Goal: Information Seeking & Learning: Learn about a topic

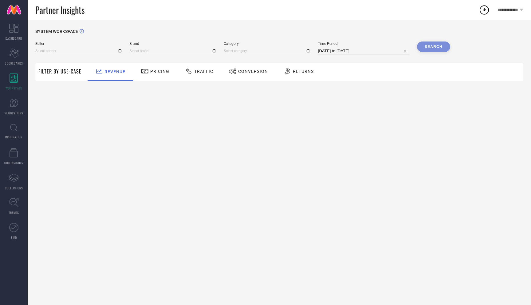
type input "All"
type input "1 STOP FASHION"
type input "All"
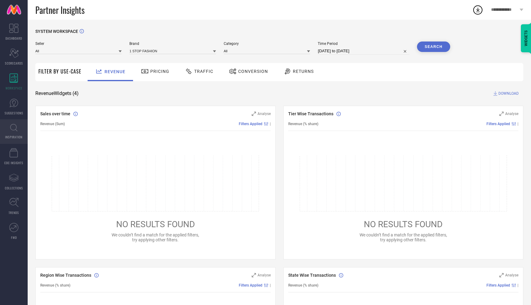
click at [11, 133] on link "INSPIRATION" at bounding box center [14, 131] width 28 height 25
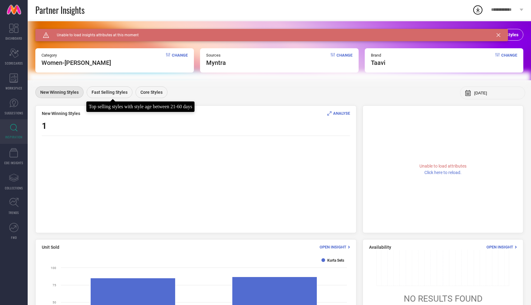
click at [115, 87] on div "Fast Selling Styles" at bounding box center [110, 92] width 46 height 12
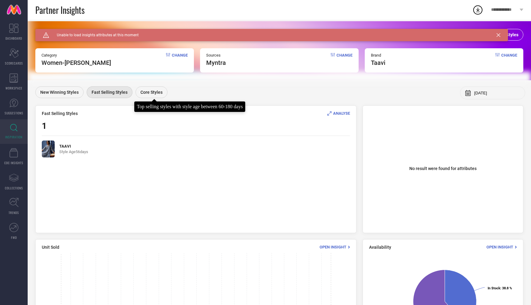
click at [150, 86] on div "Core Styles" at bounding box center [152, 92] width 32 height 12
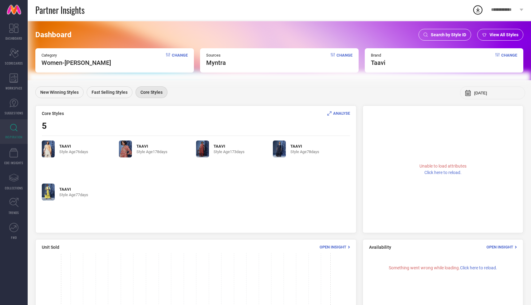
click at [205, 152] on img at bounding box center [202, 148] width 13 height 17
click at [280, 156] on img at bounding box center [279, 148] width 13 height 17
